Goal: Check status: Check status

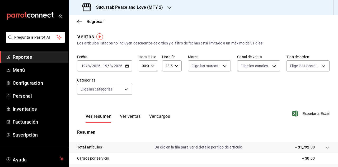
click at [170, 9] on icon "button" at bounding box center [169, 8] width 4 height 4
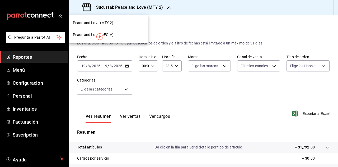
click at [116, 33] on div "Peace and Love (REGIA)" at bounding box center [108, 35] width 71 height 6
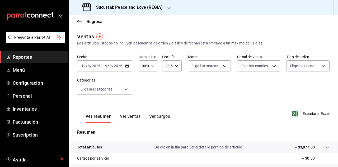
click at [164, 6] on div "Sucursal: Peace and Love (REGIA)" at bounding box center [123, 7] width 100 height 15
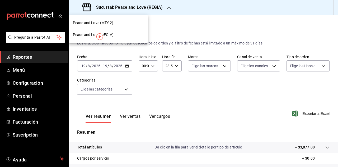
click at [115, 25] on div "Peace and Love (MTY 2)" at bounding box center [108, 23] width 71 height 6
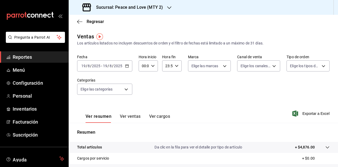
click at [159, 8] on h3 "Sucursal: Peace and Love (MTY 2)" at bounding box center [127, 7] width 71 height 6
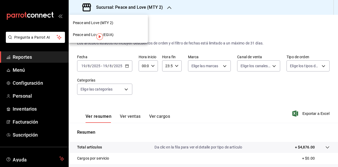
click at [120, 35] on div "Peace and Love (REGIA)" at bounding box center [108, 35] width 71 height 6
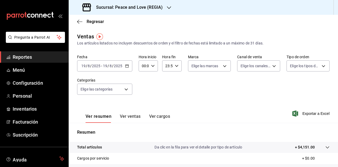
click at [152, 5] on h3 "Sucursal: Peace and Love (REGIA)" at bounding box center [127, 7] width 71 height 6
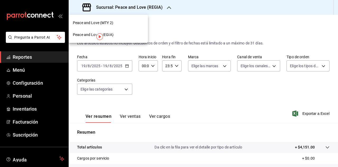
click at [117, 24] on div "Peace and Love (MTY 2)" at bounding box center [108, 23] width 71 height 6
